Goal: Task Accomplishment & Management: Manage account settings

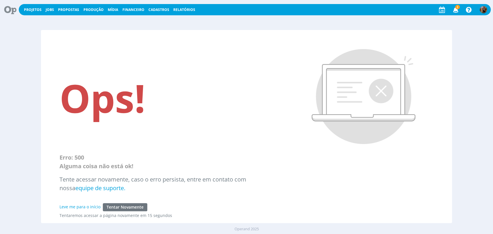
click at [49, 12] on button "Jobs" at bounding box center [50, 10] width 12 height 5
click at [49, 11] on link "Jobs" at bounding box center [50, 9] width 8 height 5
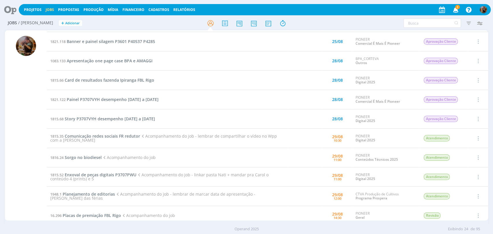
scroll to position [128, 0]
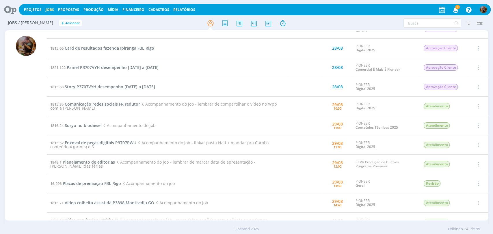
click at [84, 104] on span "Comunicação redes sociais FR redutor" at bounding box center [102, 103] width 75 height 5
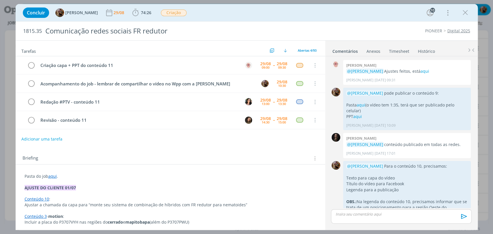
scroll to position [593, 0]
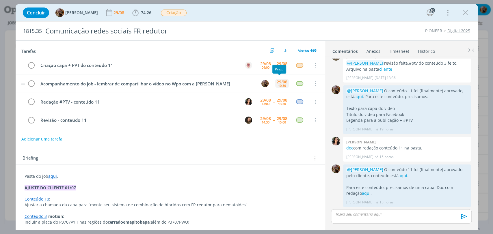
click at [280, 80] on div "29/08" at bounding box center [281, 82] width 11 height 4
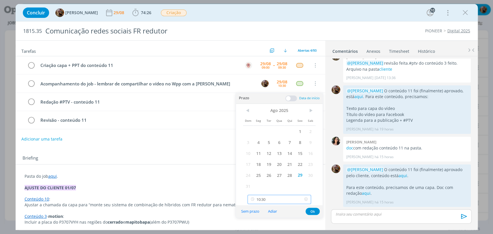
click at [297, 199] on input "10:30" at bounding box center [278, 199] width 63 height 9
click at [275, 150] on div "12:00" at bounding box center [280, 150] width 64 height 10
type input "12:00"
click at [313, 210] on button "Ok" at bounding box center [312, 211] width 14 height 7
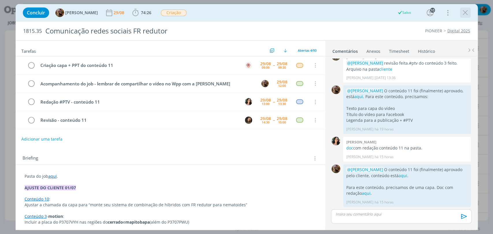
click at [465, 11] on icon "dialog" at bounding box center [465, 12] width 9 height 9
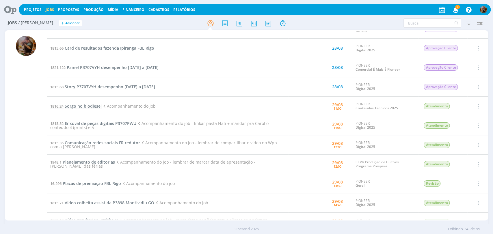
click at [74, 105] on span "Sorgo no biodiesel" at bounding box center [83, 105] width 37 height 5
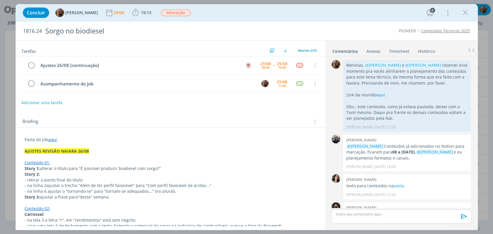
scroll to position [510, 0]
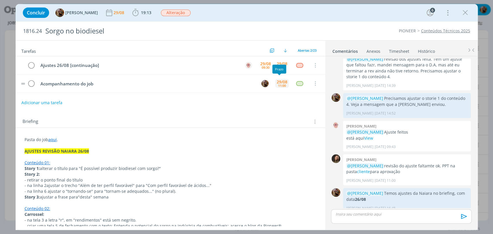
click at [283, 83] on div "29/08" at bounding box center [281, 82] width 11 height 4
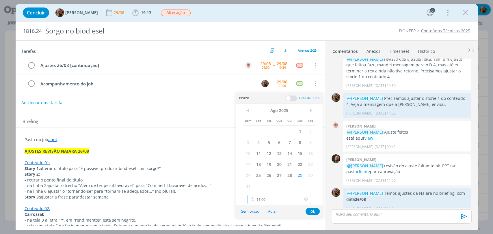
click at [278, 197] on input "11:00" at bounding box center [278, 199] width 63 height 9
click at [273, 179] on div "11:45" at bounding box center [280, 183] width 64 height 10
type input "11:45"
click at [313, 211] on button "Ok" at bounding box center [312, 211] width 14 height 7
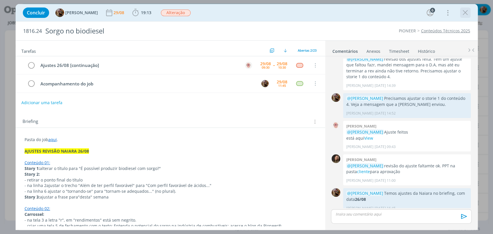
click at [464, 13] on icon "dialog" at bounding box center [465, 12] width 9 height 9
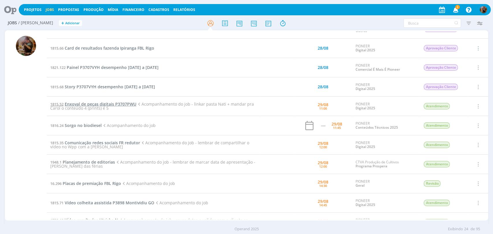
click at [121, 105] on span "Enxoval de peças digitais P3707PWU" at bounding box center [101, 103] width 72 height 5
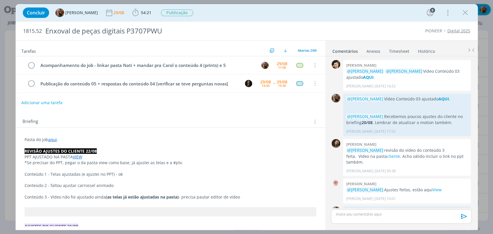
scroll to position [605, 0]
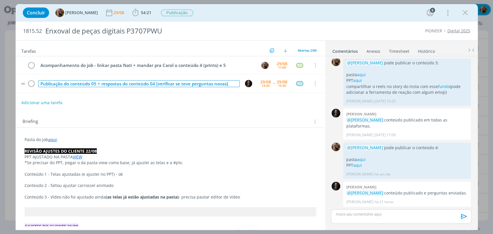
click at [101, 84] on div "Publicação do conteúdo 05 + respostas do conteúdo 04 [verificar se teve pergunt…" at bounding box center [138, 83] width 201 height 7
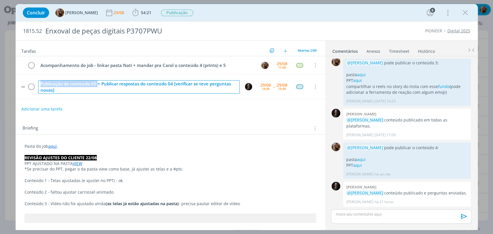
drag, startPoint x: 94, startPoint y: 85, endPoint x: 36, endPoint y: 81, distance: 57.8
click at [36, 81] on tr "Publicação do conteúdo 05 + Publicar respostas do conteúdo 04 [verificar se tev…" at bounding box center [170, 86] width 309 height 25
copy div "Publicação do conteúdo 05"
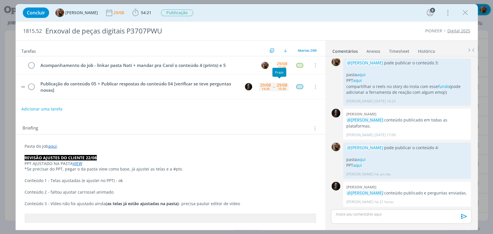
click at [279, 89] on div "15:30" at bounding box center [282, 88] width 8 height 3
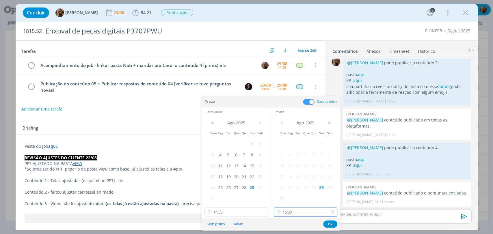
click at [287, 214] on input "15:30" at bounding box center [305, 211] width 63 height 9
click at [291, 175] on div "15:00" at bounding box center [306, 176] width 64 height 10
type input "15:00"
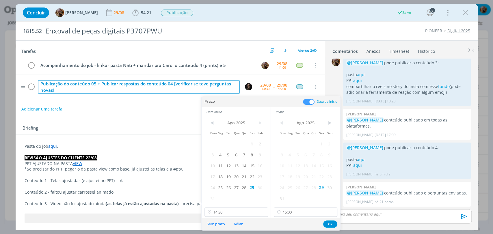
click at [101, 84] on div "Publicação do conteúdo 05 + Publicar respostas do conteúdo 04 [verificar se tev…" at bounding box center [138, 87] width 201 height 14
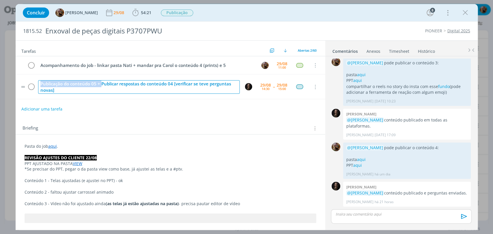
drag, startPoint x: 101, startPoint y: 84, endPoint x: 39, endPoint y: 84, distance: 62.0
click at [39, 84] on div "Publicação do conteúdo 05 + Publicar respostas do conteúdo 04 [verificar se tev…" at bounding box center [138, 87] width 201 height 14
copy div "Publicação do conteúdo 05 +"
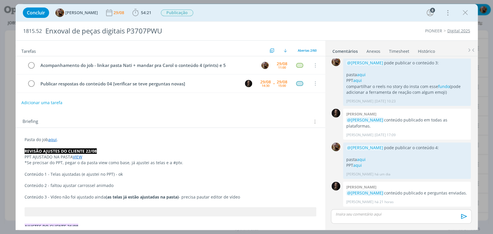
click at [166, 111] on div "Tarefas Usar Job de template Criar template a partir deste job Visualizar Templ…" at bounding box center [170, 133] width 309 height 185
click at [49, 103] on button "Adicionar uma tarefa" at bounding box center [41, 103] width 41 height 10
paste input "Publicação do conteúdo 05 +"
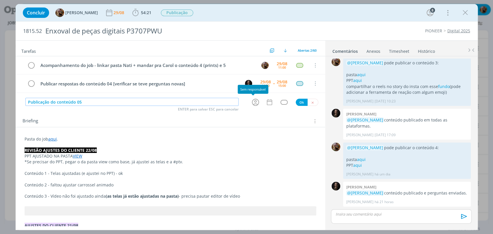
click at [251, 101] on icon "dialog" at bounding box center [255, 102] width 9 height 9
type input "Publicação do conteúdo 05"
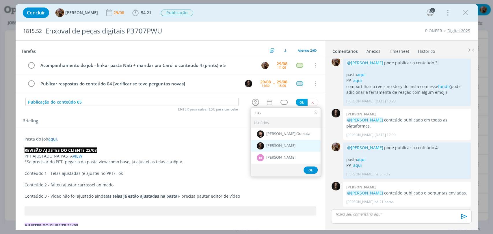
type input "nat"
click at [274, 145] on span "[PERSON_NAME]" at bounding box center [280, 145] width 29 height 5
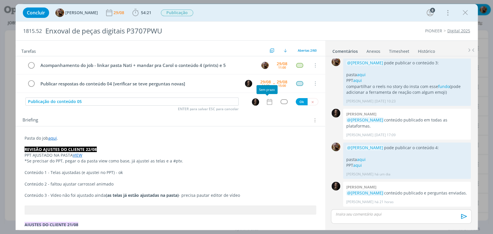
click at [267, 100] on icon "dialog" at bounding box center [269, 102] width 8 height 8
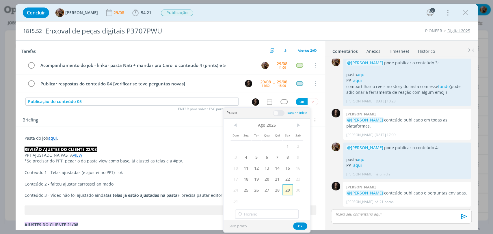
click at [286, 190] on span "29" at bounding box center [287, 189] width 10 height 11
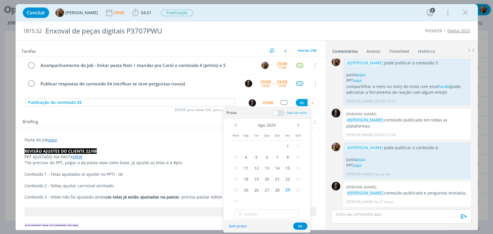
click at [279, 114] on span at bounding box center [279, 113] width 12 height 6
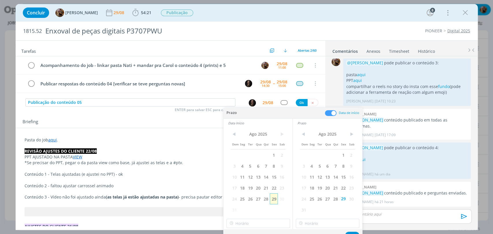
click at [271, 199] on span "29" at bounding box center [274, 198] width 8 height 11
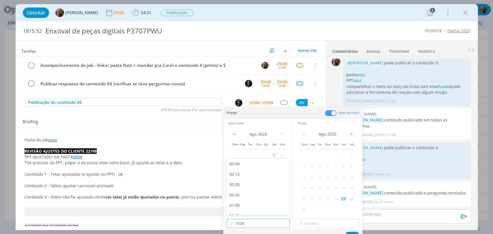
click at [270, 222] on input "10:00" at bounding box center [257, 223] width 63 height 9
click at [263, 192] on div "15:00" at bounding box center [258, 191] width 64 height 10
type input "15:00"
click at [317, 218] on div "< Ago 2025 > Dom Seg Ter Qua Qui Sex Sab 1 2 3 4 5 6 7 8 9 10 11 12 13 14 15 16…" at bounding box center [327, 179] width 69 height 102
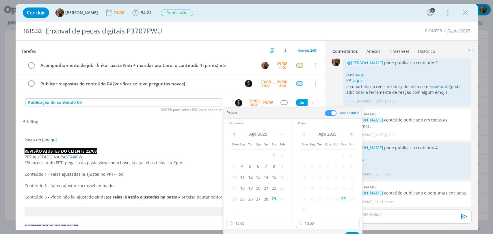
click at [317, 220] on input "15:00" at bounding box center [326, 223] width 63 height 9
click at [309, 204] on div "15:45" at bounding box center [328, 207] width 64 height 10
type input "15:45"
click at [351, 232] on button "Ok" at bounding box center [352, 235] width 14 height 7
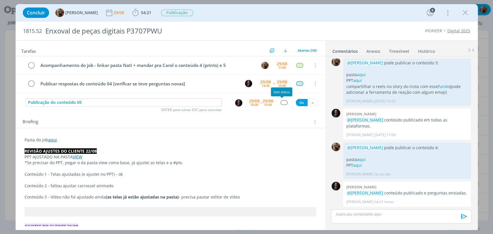
click at [280, 103] on div "dialog" at bounding box center [283, 102] width 7 height 5
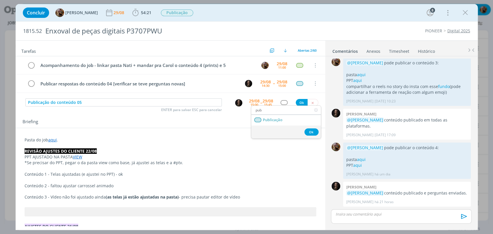
type input "pub"
click at [274, 120] on span "Publicação" at bounding box center [272, 120] width 20 height 5
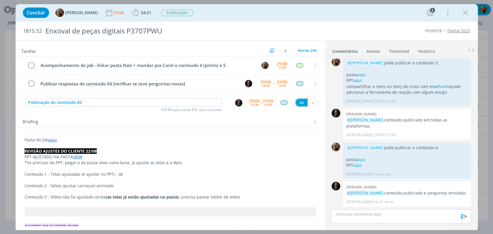
click at [302, 102] on button "Ok" at bounding box center [301, 102] width 12 height 7
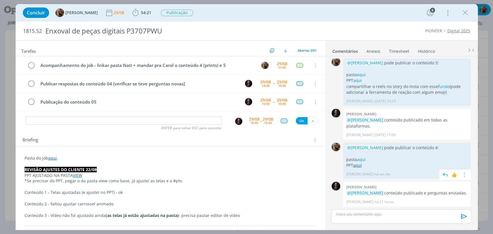
click at [358, 162] on link "aqui" at bounding box center [357, 164] width 9 height 5
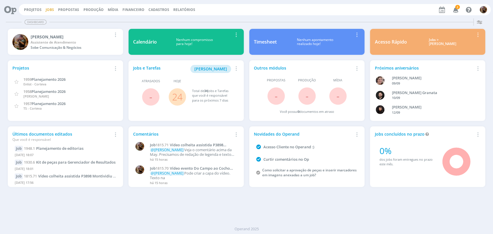
click at [50, 9] on link "Jobs" at bounding box center [50, 9] width 8 height 5
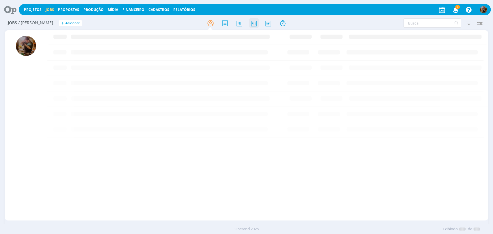
click at [252, 22] on icon at bounding box center [253, 23] width 10 height 11
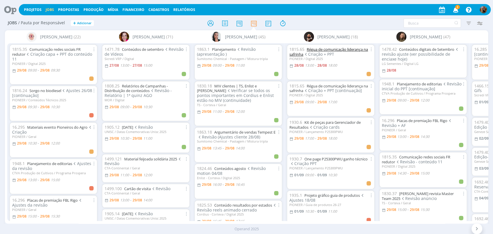
click at [327, 48] on link "Régua de comunicação liderança na safrinha" at bounding box center [328, 52] width 78 height 10
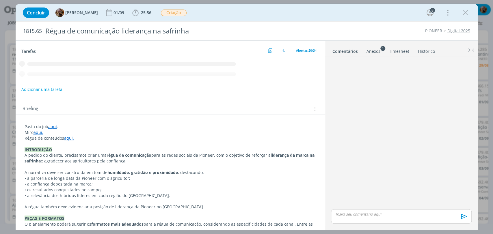
click at [398, 52] on link "Timesheet" at bounding box center [398, 50] width 21 height 8
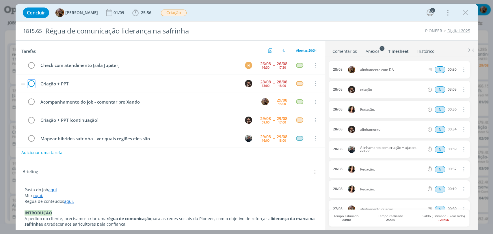
click at [31, 84] on icon "dialog" at bounding box center [31, 83] width 8 height 9
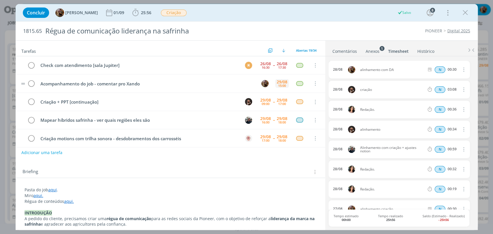
click at [276, 81] on div "29/08" at bounding box center [281, 82] width 11 height 4
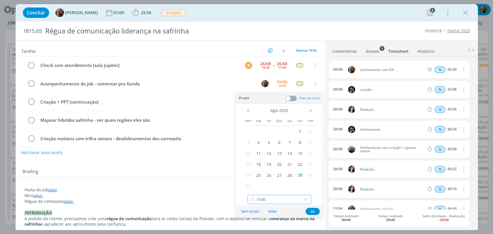
click at [279, 198] on input "15:00" at bounding box center [278, 199] width 63 height 9
click at [273, 163] on div "16:00" at bounding box center [280, 161] width 64 height 10
type input "16:00"
click at [314, 211] on button "Ok" at bounding box center [312, 211] width 14 height 7
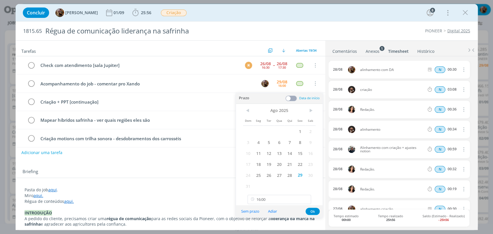
click at [350, 50] on link "Comentários" at bounding box center [344, 50] width 25 height 8
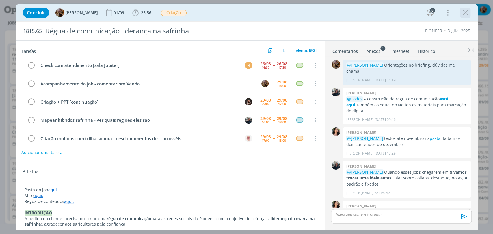
click at [464, 10] on icon "dialog" at bounding box center [465, 12] width 9 height 9
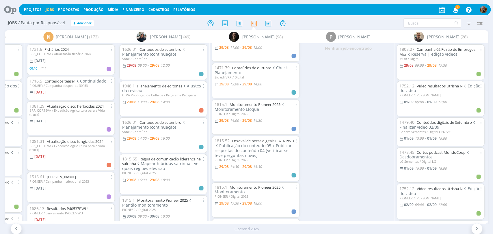
scroll to position [96, 0]
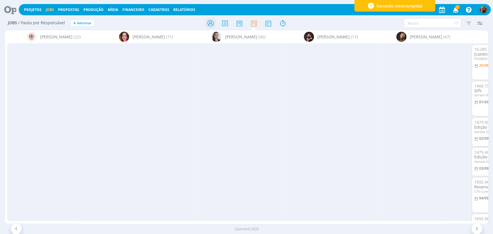
scroll to position [96, 0]
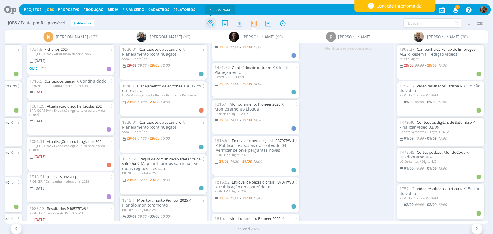
click at [210, 24] on icon at bounding box center [210, 23] width 10 height 11
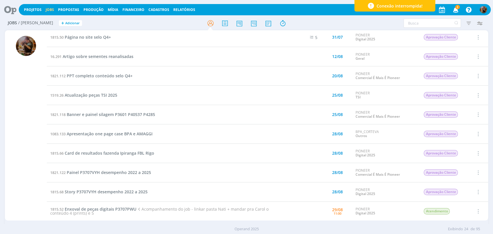
scroll to position [23, 0]
click at [116, 74] on span "PPT completo conteúdo selo Q4+" at bounding box center [100, 75] width 66 height 5
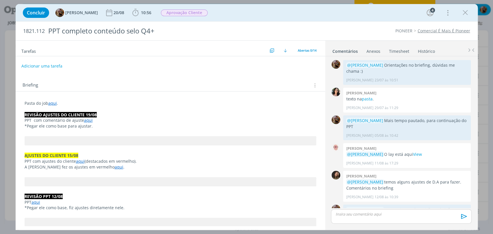
scroll to position [469, 0]
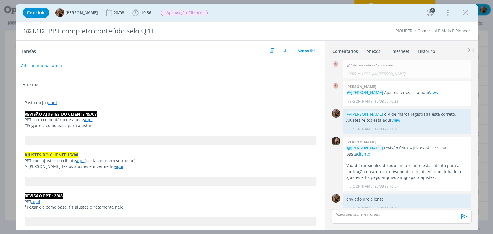
click at [49, 63] on button "Adicionar uma tarefa" at bounding box center [41, 66] width 41 height 10
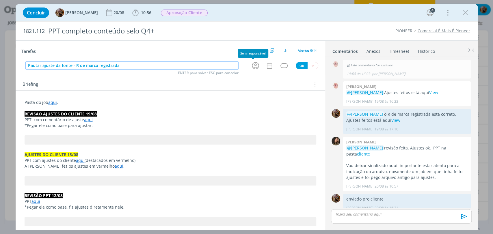
click at [253, 64] on icon "dialog" at bounding box center [255, 65] width 9 height 9
type input "Pautar ajuste da fonte - R de marca registrada"
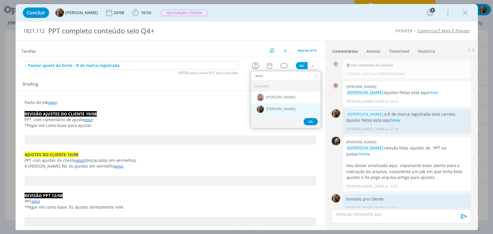
type input "ama"
click at [270, 105] on div "[PERSON_NAME]" at bounding box center [286, 109] width 70 height 12
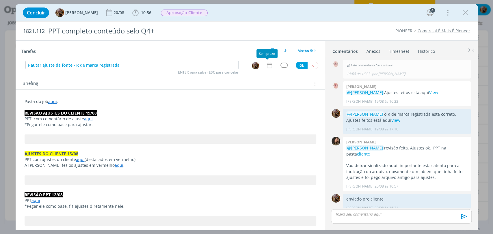
click at [268, 65] on icon "dialog" at bounding box center [269, 65] width 8 height 8
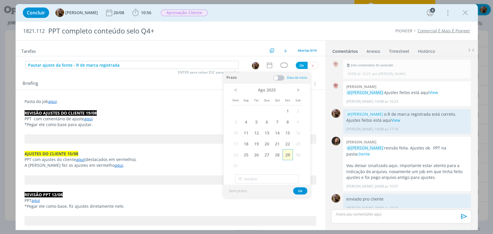
click at [286, 151] on span "29" at bounding box center [287, 154] width 10 height 11
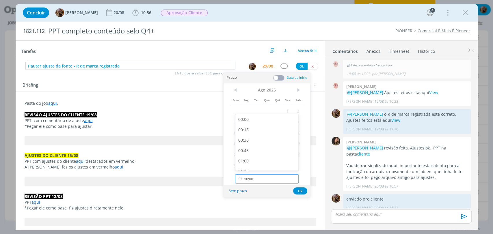
click at [261, 178] on input "10:00" at bounding box center [266, 178] width 63 height 9
click at [266, 151] on div "12:00" at bounding box center [267, 154] width 64 height 10
type input "12:00"
click at [305, 194] on button "Ok" at bounding box center [300, 190] width 14 height 7
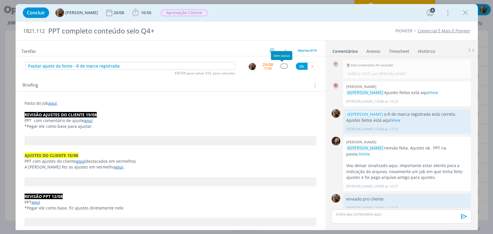
click at [283, 64] on div "dialog" at bounding box center [283, 65] width 7 height 5
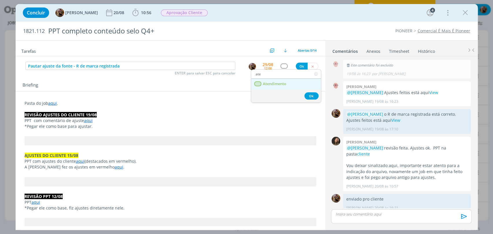
type input "ate"
click at [286, 79] on link "Atendimento" at bounding box center [286, 84] width 70 height 11
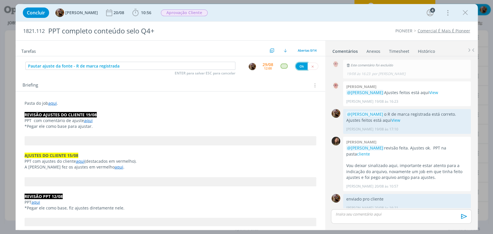
click at [298, 68] on button "Ok" at bounding box center [301, 66] width 12 height 7
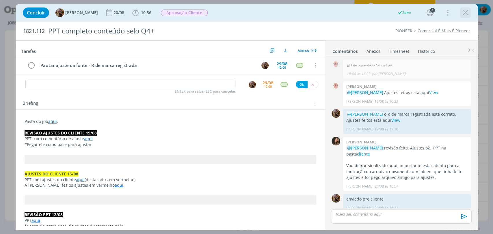
click at [466, 11] on icon "dialog" at bounding box center [465, 12] width 9 height 9
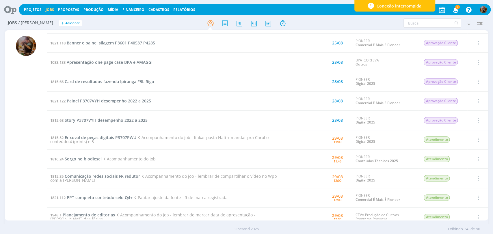
scroll to position [95, 0]
